Goal: Transaction & Acquisition: Book appointment/travel/reservation

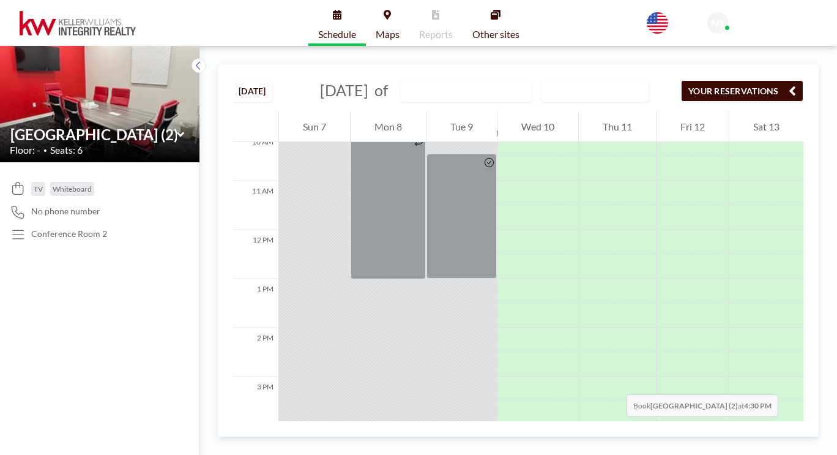
scroll to position [521, 0]
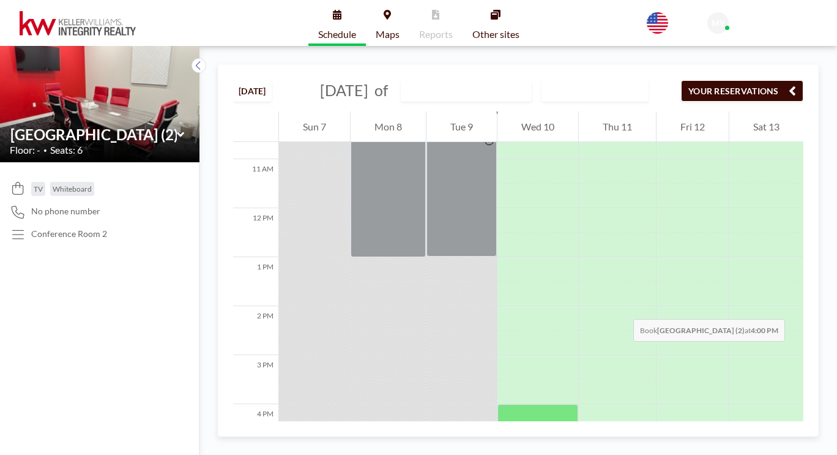
click at [502, 404] on div at bounding box center [538, 416] width 81 height 24
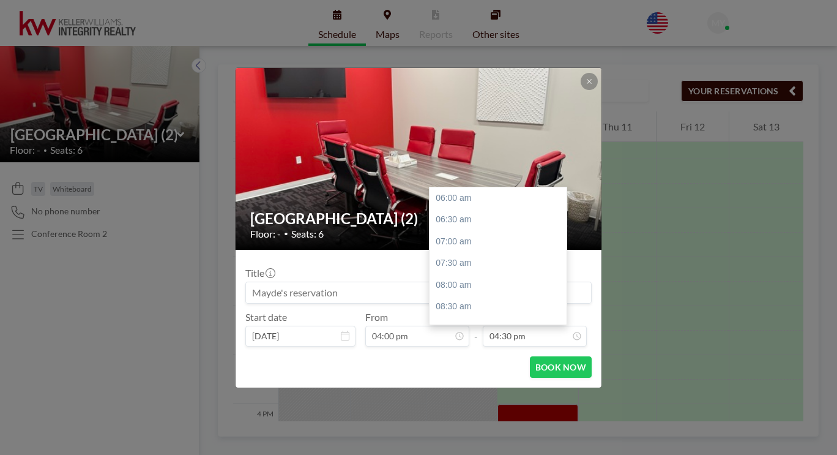
scroll to position [410, 0]
click at [521, 326] on input "04:30 pm" at bounding box center [535, 336] width 104 height 21
click at [447, 321] on div "06:30 pm" at bounding box center [501, 332] width 143 height 22
type input "06:30 pm"
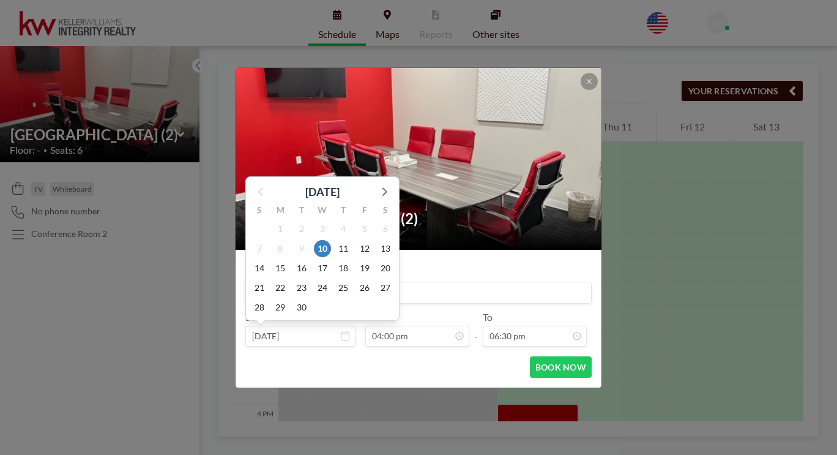
scroll to position [215, 0]
click at [354, 297] on div "2" at bounding box center [343, 307] width 21 height 20
click at [449, 282] on input at bounding box center [418, 292] width 345 height 21
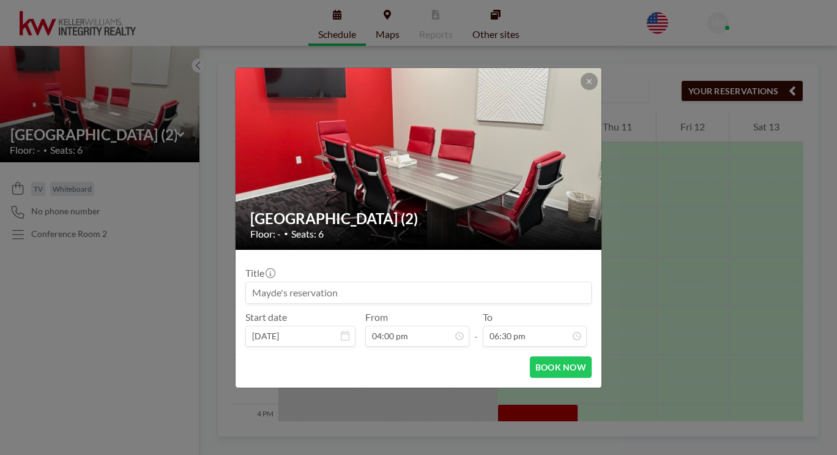
drag, startPoint x: 476, startPoint y: 278, endPoint x: 299, endPoint y: 275, distance: 176.9
click at [299, 282] on input at bounding box center [418, 292] width 345 height 21
type input "Mayde's Reservation"
click at [530, 356] on button "BOOK NOW" at bounding box center [561, 366] width 62 height 21
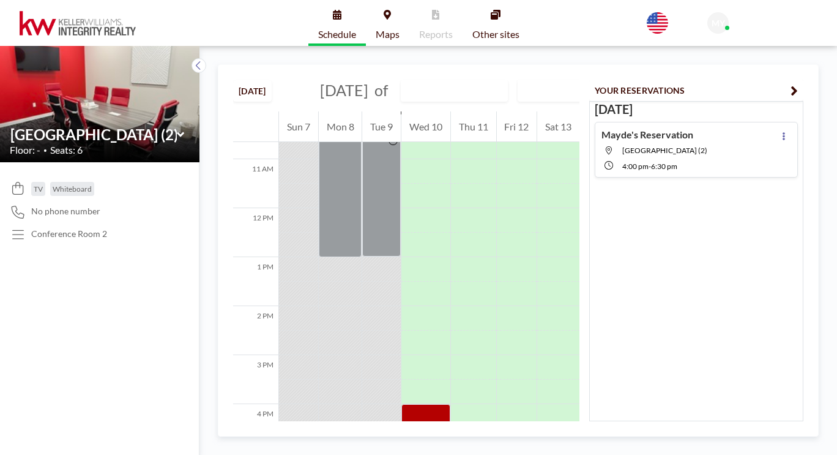
click at [580, 65] on div "[DATE] [DATE] of [GEOGRAPHIC_DATA] (2) WEEKLY VIEW Loading..." at bounding box center [406, 88] width 346 height 47
